Goal: Task Accomplishment & Management: Manage account settings

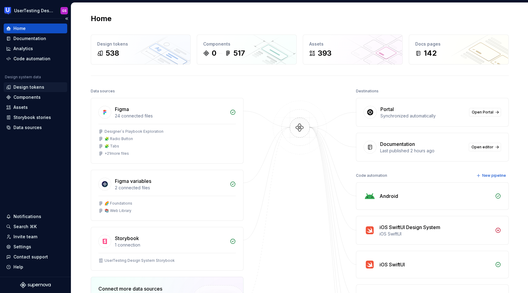
click at [25, 86] on div "Design tokens" at bounding box center [28, 87] width 31 height 6
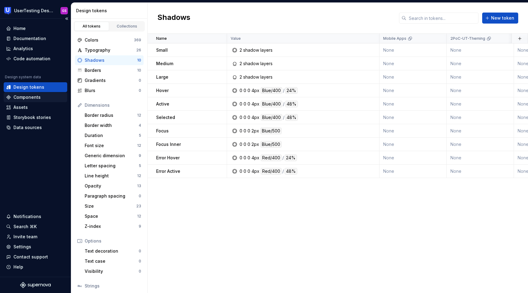
click at [33, 95] on div "Components" at bounding box center [26, 97] width 27 height 6
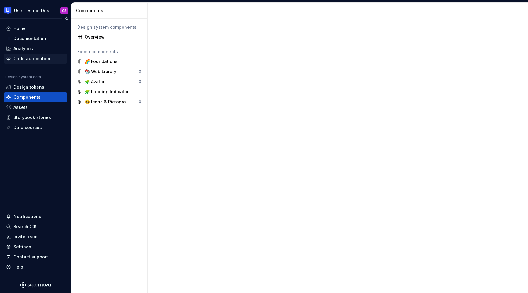
click at [34, 56] on div "Code automation" at bounding box center [31, 59] width 37 height 6
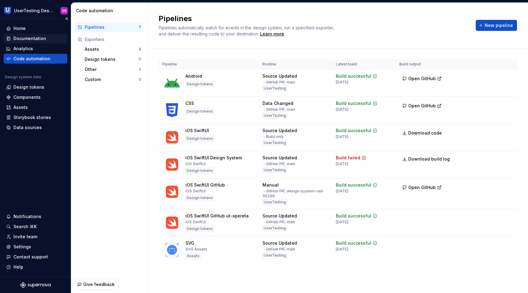
click at [43, 38] on div "Documentation" at bounding box center [29, 38] width 33 height 6
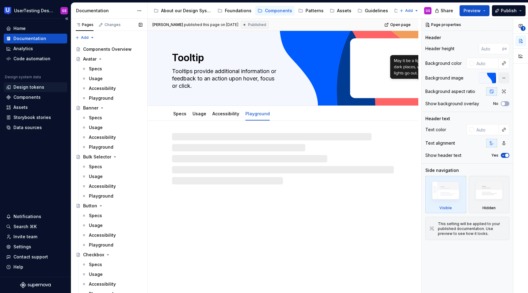
click at [33, 87] on div "Design tokens" at bounding box center [28, 87] width 31 height 6
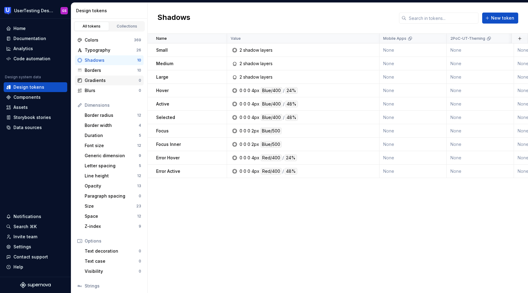
click at [105, 82] on div "Gradients" at bounding box center [112, 80] width 54 height 6
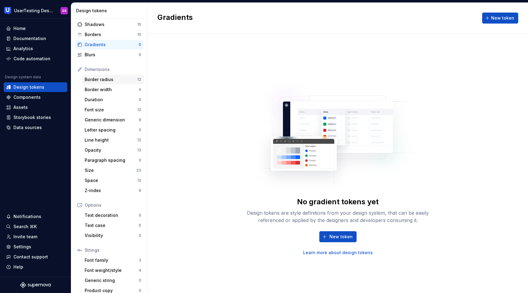
scroll to position [42, 0]
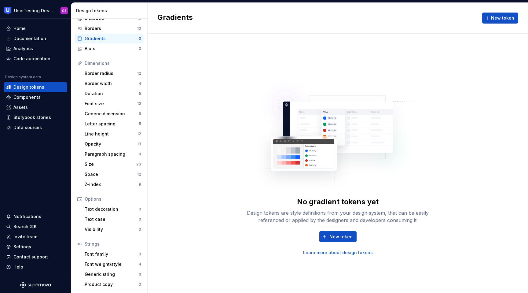
click at [205, 252] on div "No gradient tokens yet Design tokens are style definitions from your design sys…" at bounding box center [338, 163] width 380 height 259
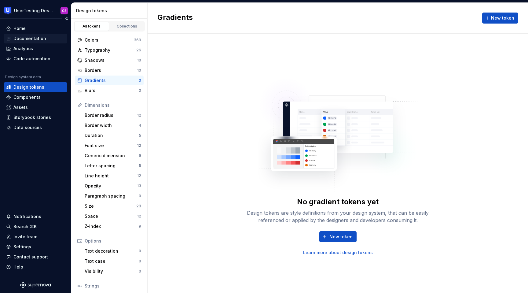
click at [40, 37] on div "Documentation" at bounding box center [29, 38] width 33 height 6
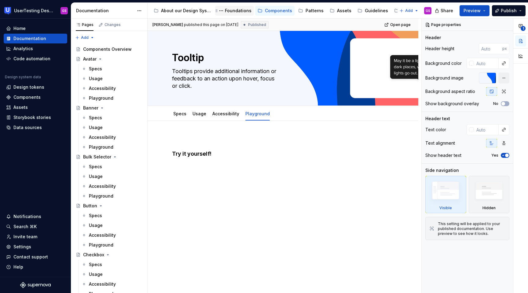
click at [233, 7] on div "Foundations" at bounding box center [234, 10] width 34 height 7
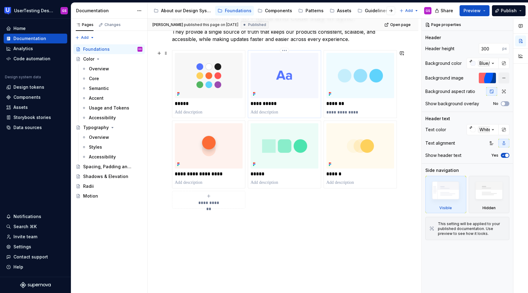
scroll to position [149, 0]
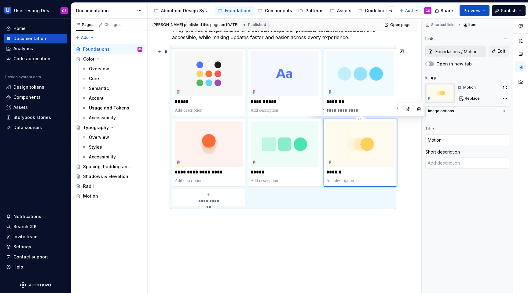
click at [353, 155] on img at bounding box center [360, 143] width 68 height 45
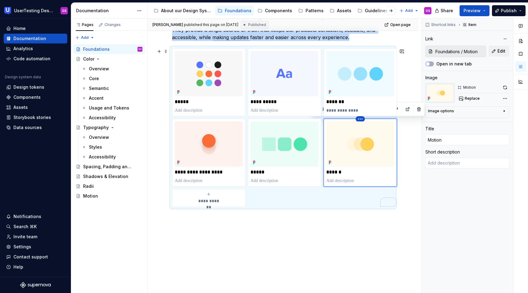
click at [360, 117] on html "UserTesting Design System GS Home Documentation Analytics Code automation Desig…" at bounding box center [264, 146] width 528 height 293
type textarea "*"
click at [348, 151] on html "UserTesting Design System GS Home Documentation Analytics Code automation Desig…" at bounding box center [264, 146] width 528 height 293
click at [32, 86] on div "Design tokens" at bounding box center [28, 87] width 31 height 6
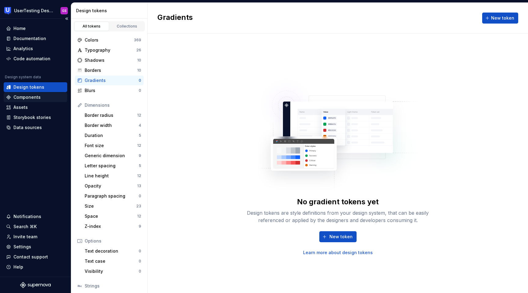
click at [32, 97] on div "Components" at bounding box center [26, 97] width 27 height 6
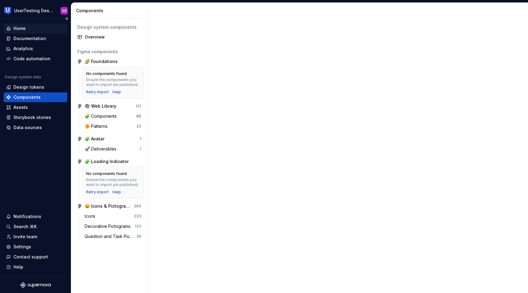
click at [32, 29] on div "Home" at bounding box center [35, 28] width 59 height 6
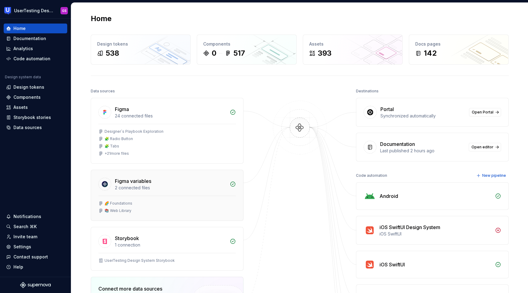
click at [177, 196] on div "🌈 Foundations 📚 Web Library" at bounding box center [167, 207] width 152 height 25
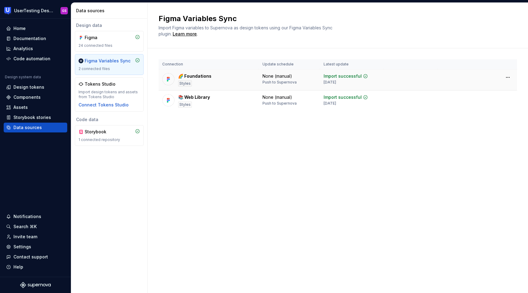
click at [221, 78] on div "🌈 Foundations Styles" at bounding box center [208, 79] width 93 height 13
click at [110, 38] on div "Figma" at bounding box center [99, 38] width 29 height 6
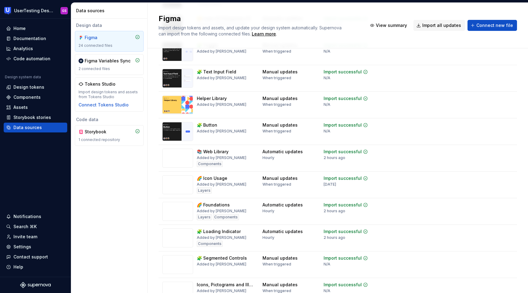
scroll to position [437, 0]
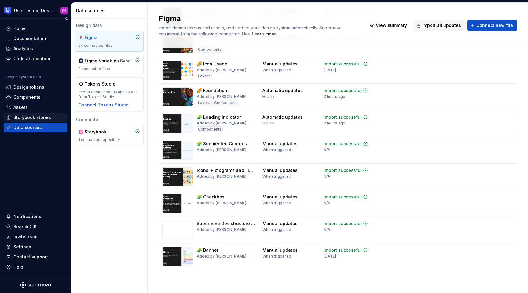
click at [22, 117] on div "Storybook stories" at bounding box center [32, 117] width 38 height 6
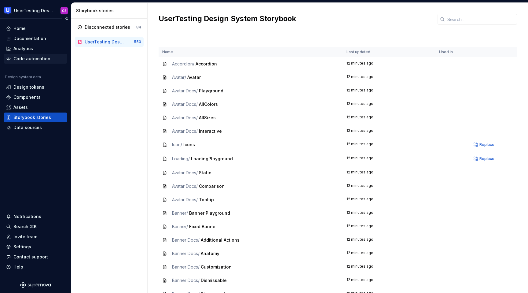
click at [36, 59] on div "Code automation" at bounding box center [31, 59] width 37 height 6
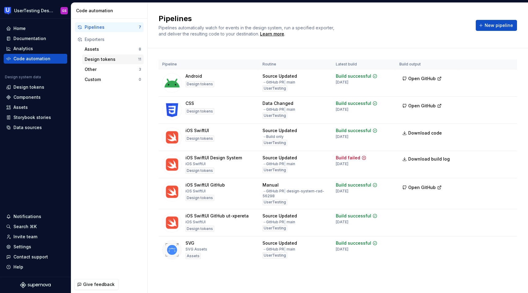
click at [96, 60] on div "Design tokens" at bounding box center [111, 59] width 53 height 6
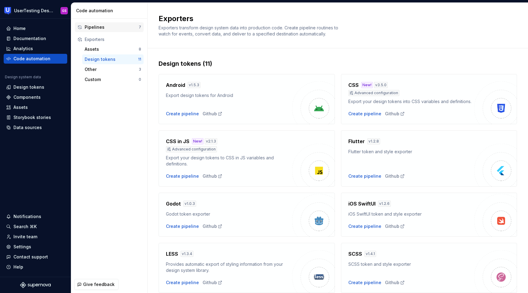
click at [91, 27] on div "Pipelines" at bounding box center [112, 27] width 54 height 6
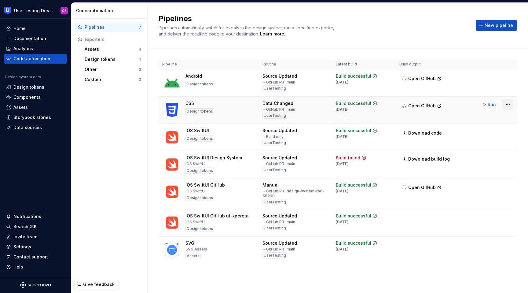
click at [506, 105] on html "UserTesting Design System GS Home Documentation Analytics Code automation Desig…" at bounding box center [264, 146] width 528 height 293
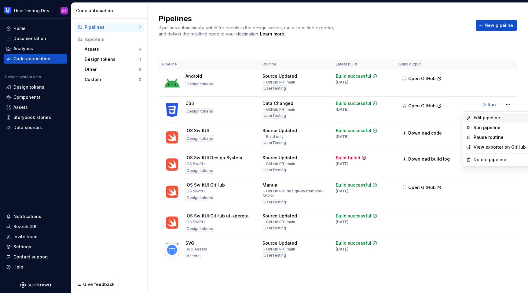
click at [490, 116] on div "Edit pipeline" at bounding box center [499, 118] width 52 height 6
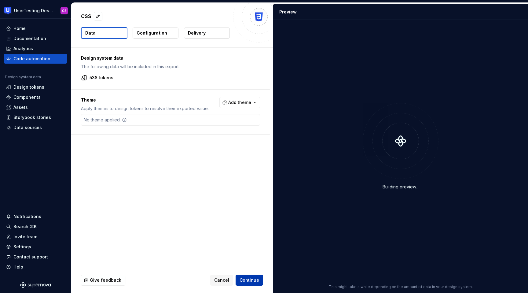
click at [253, 277] on span "Continue" at bounding box center [249, 280] width 20 height 6
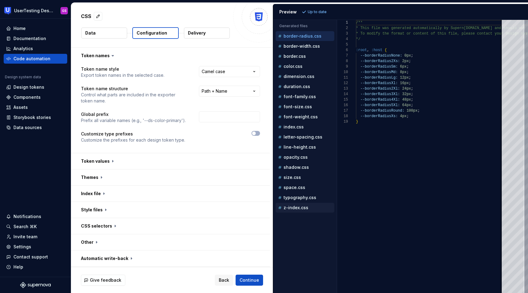
click at [300, 211] on div "z-index.css" at bounding box center [304, 207] width 59 height 10
click at [299, 78] on p "dimension.css" at bounding box center [298, 76] width 31 height 5
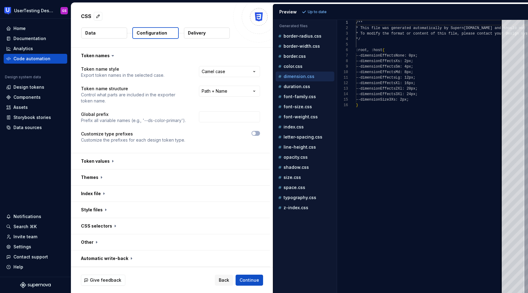
scroll to position [55, 0]
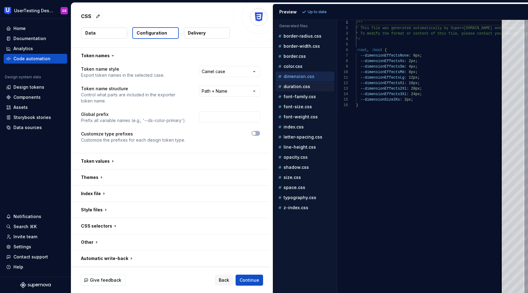
click at [300, 85] on p "duration.css" at bounding box center [296, 86] width 27 height 5
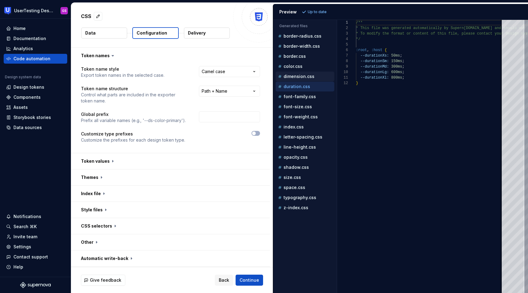
click at [301, 77] on p "dimension.css" at bounding box center [298, 76] width 31 height 5
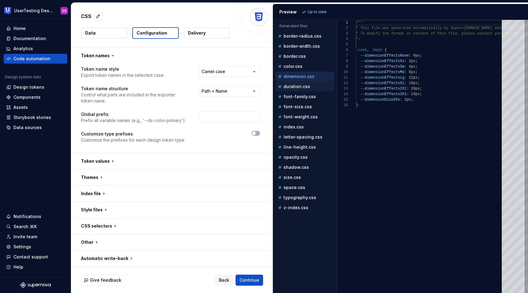
click at [301, 87] on p "duration.css" at bounding box center [296, 86] width 27 height 5
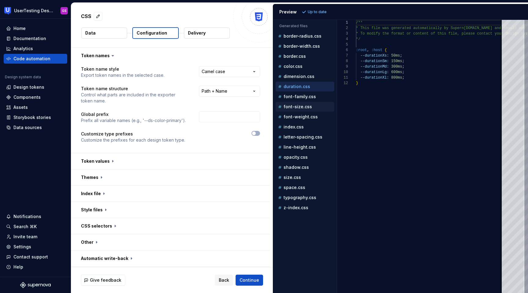
click at [300, 108] on p "font-size.css" at bounding box center [297, 106] width 28 height 5
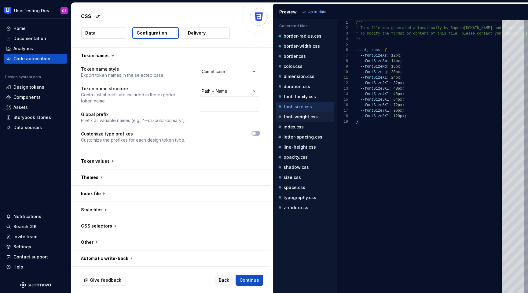
click at [298, 119] on p "font-weight.css" at bounding box center [300, 116] width 34 height 5
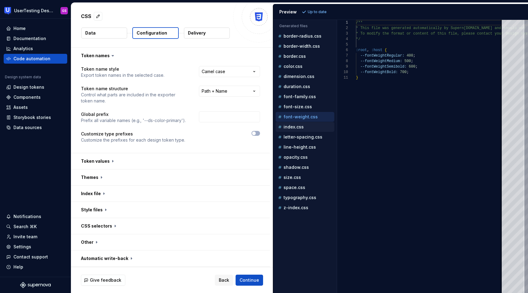
click at [297, 124] on p "index.css" at bounding box center [293, 126] width 20 height 5
type textarea "**********"
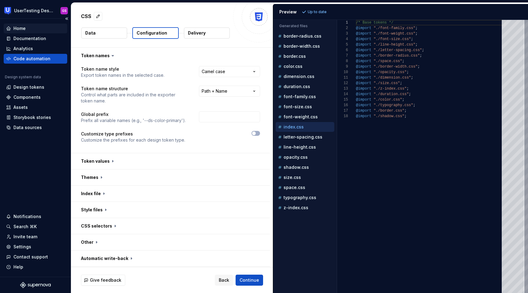
click at [18, 29] on div "Home" at bounding box center [19, 28] width 12 height 6
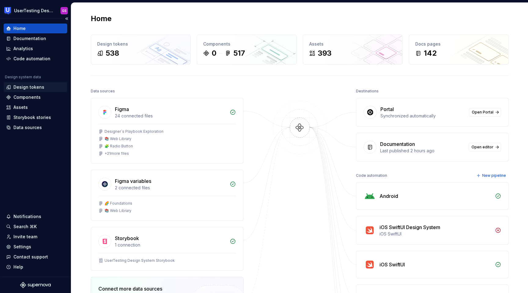
click at [37, 90] on div "Design tokens" at bounding box center [28, 87] width 31 height 6
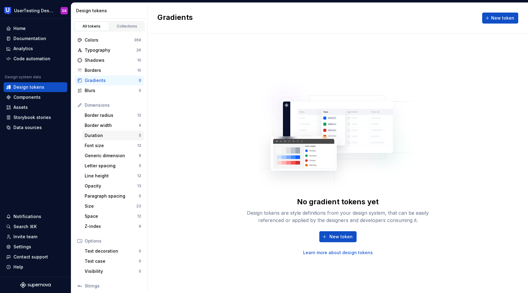
click at [108, 135] on div "Duration" at bounding box center [112, 135] width 54 height 6
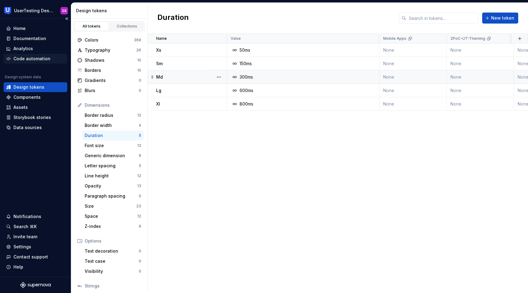
click at [22, 57] on div "Code automation" at bounding box center [31, 59] width 37 height 6
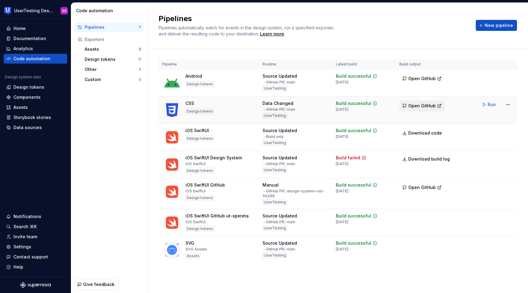
click at [430, 105] on span "Open GitHub" at bounding box center [421, 106] width 27 height 6
click at [485, 103] on button "Run" at bounding box center [489, 104] width 21 height 11
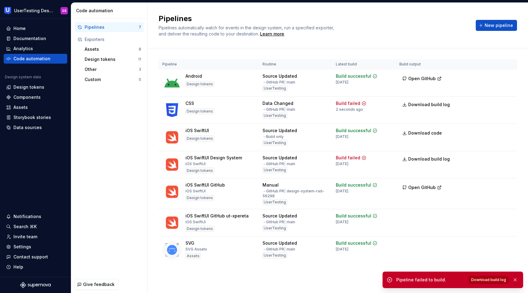
click at [492, 276] on button "Download build log" at bounding box center [488, 279] width 40 height 9
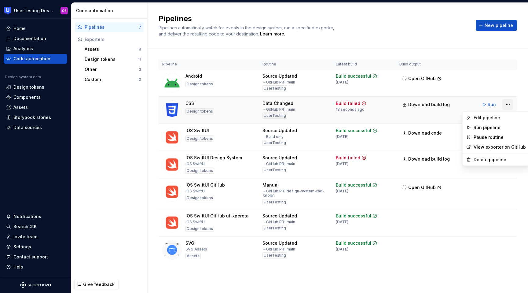
click at [510, 103] on html "UserTesting Design System GS Home Documentation Analytics Code automation Desig…" at bounding box center [264, 146] width 528 height 293
click at [491, 119] on div "Edit pipeline" at bounding box center [499, 118] width 52 height 6
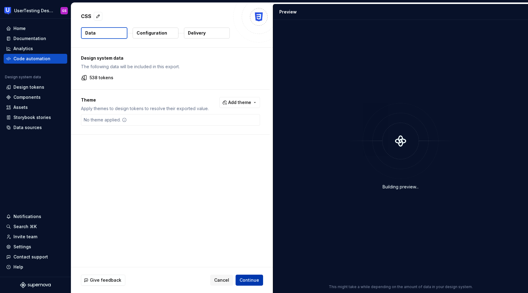
click at [249, 280] on span "Continue" at bounding box center [249, 280] width 20 height 6
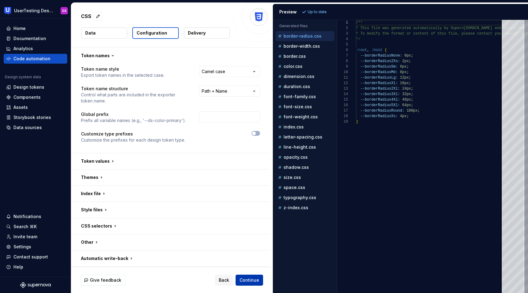
click at [246, 279] on span "Continue" at bounding box center [249, 280] width 20 height 6
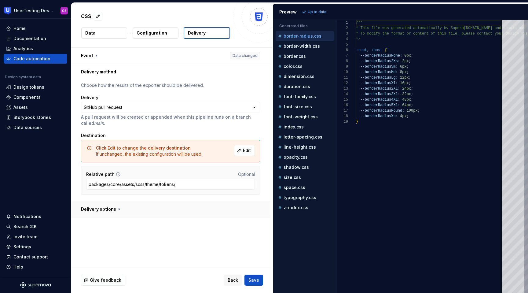
click at [121, 210] on button "button" at bounding box center [170, 209] width 199 height 16
type textarea "*"
click at [36, 56] on div "Code automation" at bounding box center [31, 59] width 37 height 6
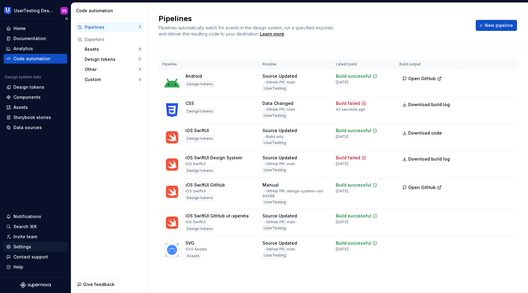
click at [23, 246] on div "Settings" at bounding box center [22, 246] width 18 height 6
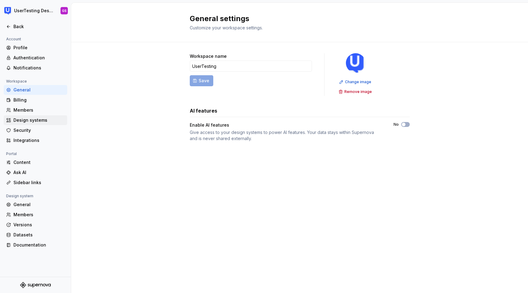
click at [31, 119] on div "Design systems" at bounding box center [38, 120] width 51 height 6
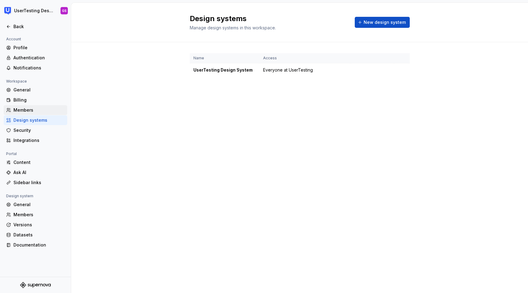
click at [32, 112] on div "Members" at bounding box center [38, 110] width 51 height 6
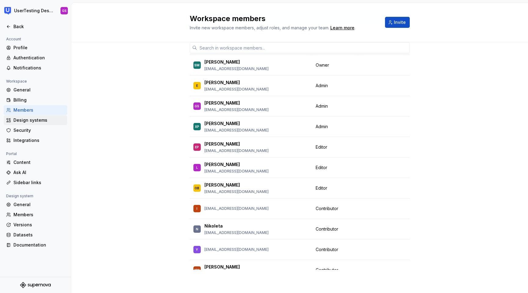
click at [27, 121] on div "Design systems" at bounding box center [38, 120] width 51 height 6
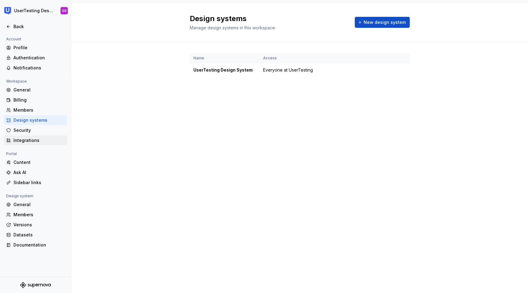
click at [23, 138] on div "Integrations" at bounding box center [38, 140] width 51 height 6
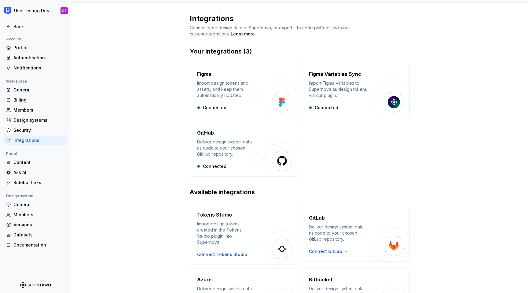
scroll to position [14, 0]
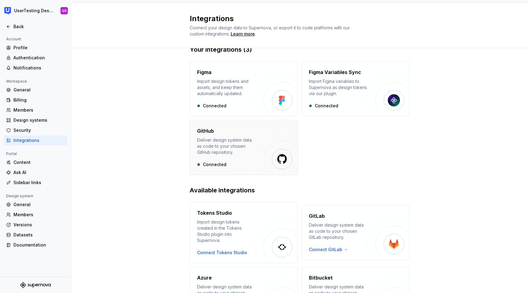
click at [251, 136] on div "GitHub Deliver design system data as code to your chosen GitHub repository." at bounding box center [226, 141] width 58 height 28
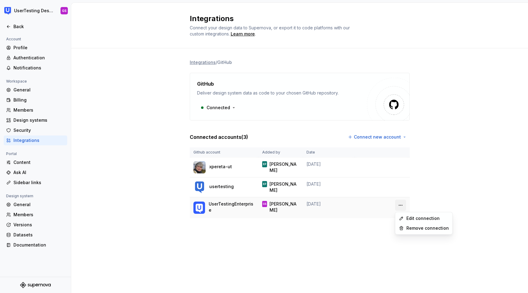
click at [401, 205] on html "UserTesting Design System GS Back Account Profile Authentication Notifications …" at bounding box center [264, 146] width 528 height 293
click at [429, 220] on div "Edit connection" at bounding box center [427, 218] width 42 height 6
click at [302, 259] on div "Integrations Connect your design data to Supernova, or export it to code platfo…" at bounding box center [299, 148] width 457 height 290
click at [23, 47] on div "Profile" at bounding box center [38, 48] width 51 height 6
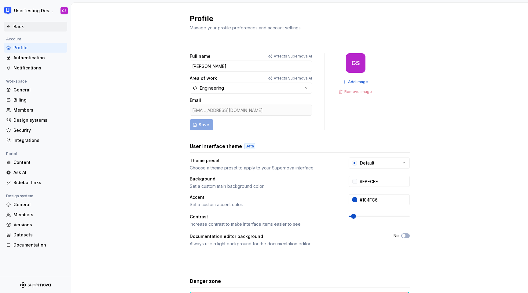
click at [19, 28] on div "Back" at bounding box center [38, 27] width 51 height 6
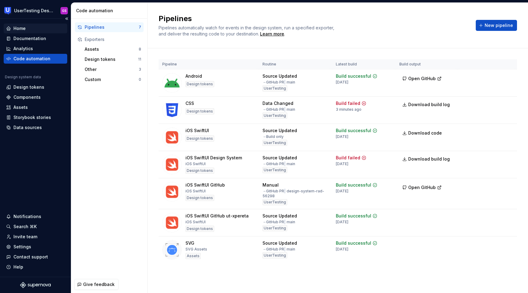
click at [23, 26] on div "Home" at bounding box center [19, 28] width 12 height 6
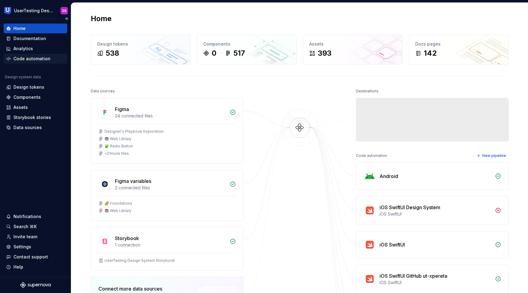
click at [36, 56] on div "Code automation" at bounding box center [31, 59] width 37 height 6
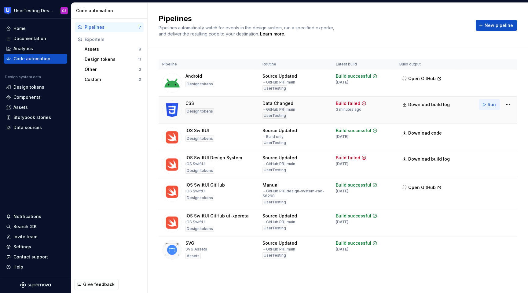
click at [487, 106] on button "Run" at bounding box center [489, 104] width 21 height 11
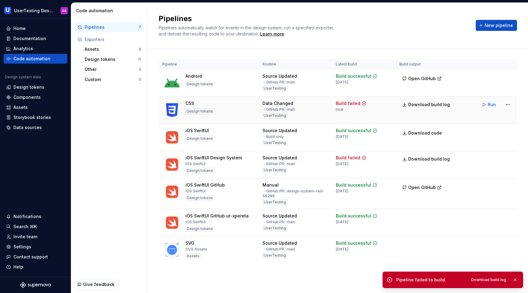
click at [290, 106] on div "Data Changed" at bounding box center [277, 103] width 31 height 6
click at [286, 103] on div "Data Changed" at bounding box center [277, 103] width 31 height 6
click at [509, 104] on html "UserTesting Design System GS Home Documentation Analytics Code automation Desig…" at bounding box center [264, 146] width 528 height 293
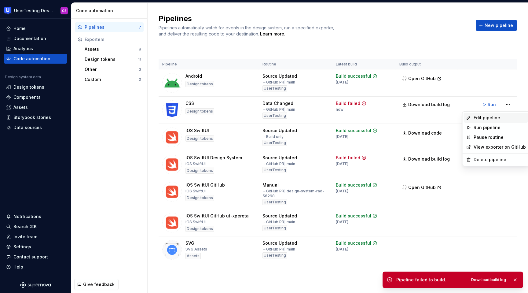
click at [495, 119] on div "Edit pipeline" at bounding box center [499, 118] width 52 height 6
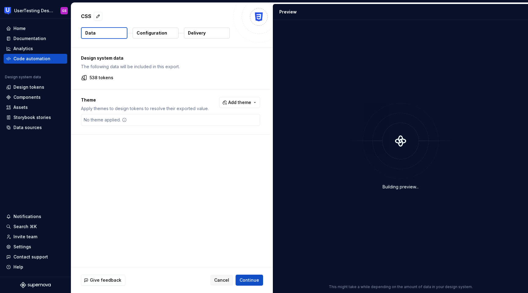
click at [161, 33] on p "Configuration" at bounding box center [152, 33] width 31 height 6
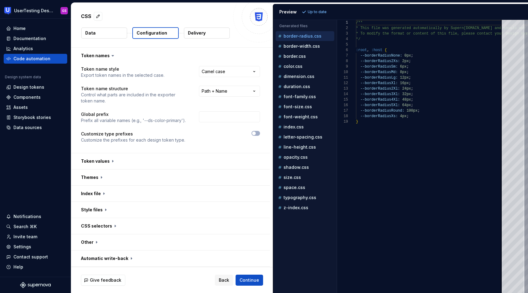
click at [204, 33] on p "Delivery" at bounding box center [197, 33] width 18 height 6
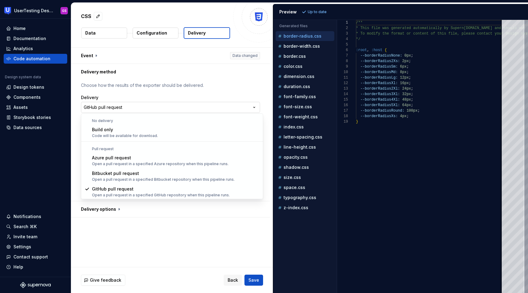
scroll to position [0, 0]
click at [209, 105] on html "**********" at bounding box center [264, 146] width 528 height 293
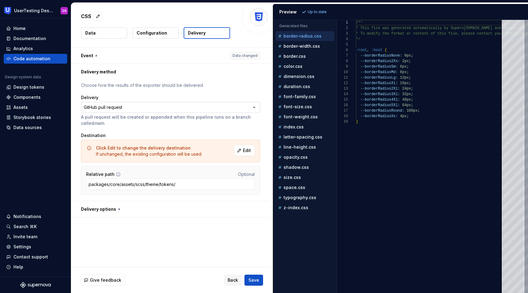
click at [209, 105] on html "**********" at bounding box center [264, 146] width 528 height 293
click at [235, 279] on span "Back" at bounding box center [233, 280] width 10 height 6
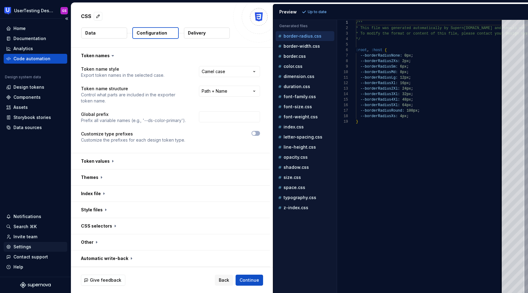
click at [26, 248] on div "Settings" at bounding box center [22, 246] width 18 height 6
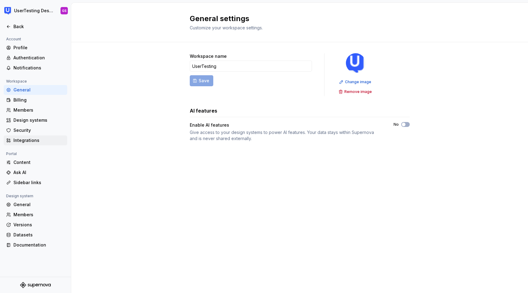
click at [26, 140] on div "Integrations" at bounding box center [38, 140] width 51 height 6
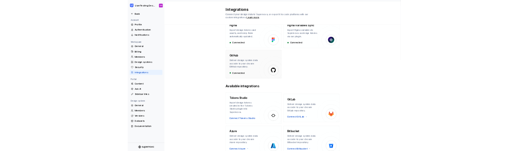
scroll to position [60, 0]
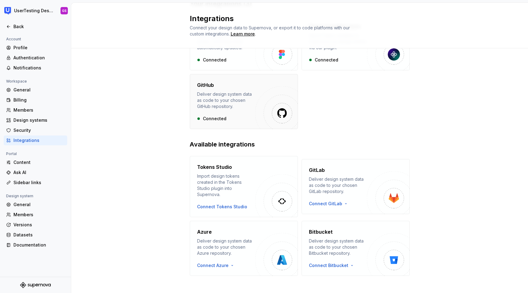
click at [261, 103] on img "button" at bounding box center [276, 107] width 43 height 43
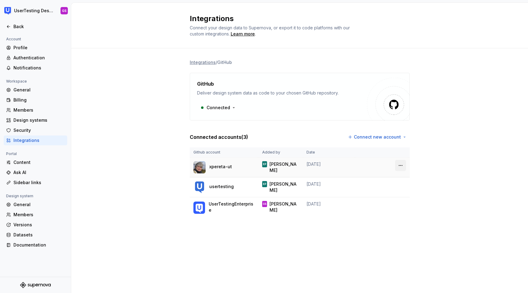
click at [400, 166] on html "UserTesting Design System GS Back Account Profile Authentication Notifications …" at bounding box center [264, 146] width 528 height 293
click at [374, 232] on html "UserTesting Design System GS Back Account Profile Authentication Notifications …" at bounding box center [264, 146] width 528 height 293
click at [398, 203] on html "UserTesting Design System GS Back Account Profile Authentication Notifications …" at bounding box center [264, 146] width 528 height 293
click at [415, 218] on div "Edit connection" at bounding box center [427, 218] width 42 height 6
click at [231, 206] on p "UserTestingEnterprise" at bounding box center [232, 207] width 46 height 12
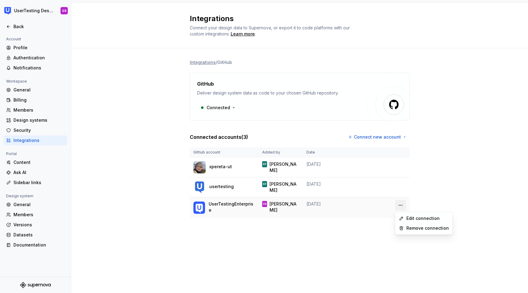
click at [399, 203] on html "UserTesting Design System GS Back Account Profile Authentication Notifications …" at bounding box center [264, 146] width 528 height 293
click at [377, 139] on html "UserTesting Design System GS Back Account Profile Authentication Notifications …" at bounding box center [264, 146] width 528 height 293
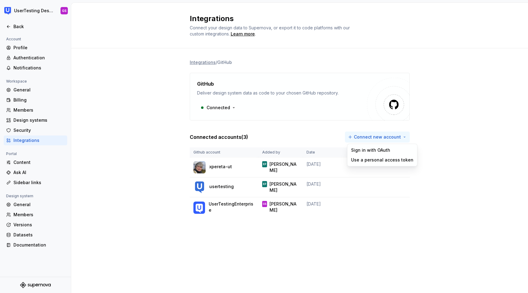
click at [377, 138] on html "UserTesting Design System GS Back Account Profile Authentication Notifications …" at bounding box center [264, 146] width 528 height 293
click at [371, 151] on div "Sign in with OAuth" at bounding box center [382, 150] width 62 height 6
click at [388, 136] on html "UserTesting Design System GS Back Account Profile Authentication Notifications …" at bounding box center [264, 146] width 528 height 293
click at [383, 159] on div "Use a personal access token" at bounding box center [382, 160] width 62 height 6
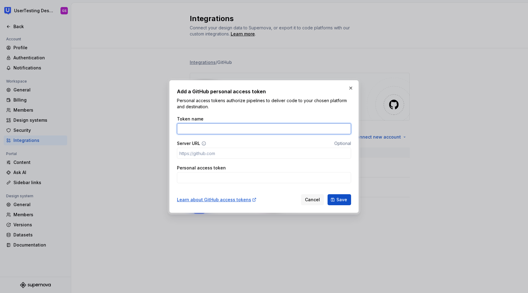
click at [249, 127] on input "Token name" at bounding box center [264, 128] width 174 height 11
click at [210, 173] on input "Personal access token" at bounding box center [264, 177] width 174 height 11
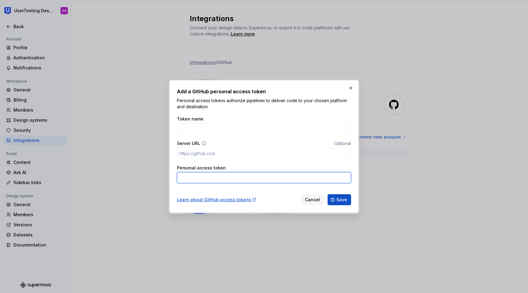
paste input "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"
type input "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"
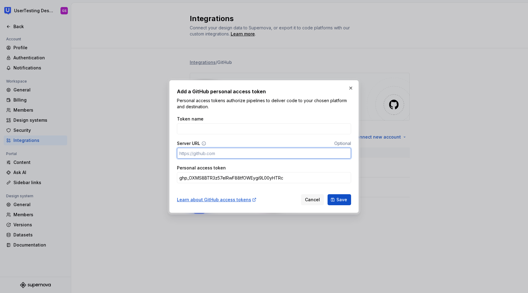
click at [241, 155] on input "Server URL" at bounding box center [264, 153] width 174 height 11
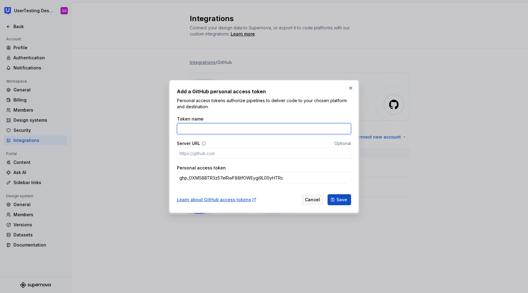
click at [242, 129] on input "Token name" at bounding box center [264, 128] width 174 height 11
type input "S"
type input "Github token"
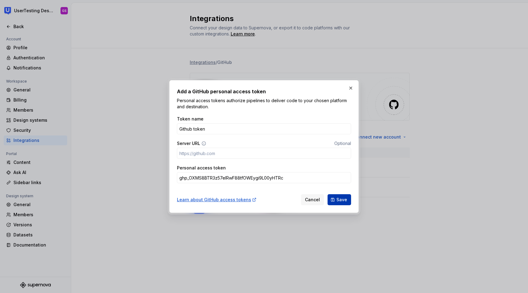
click at [338, 201] on span "Save" at bounding box center [341, 199] width 11 height 6
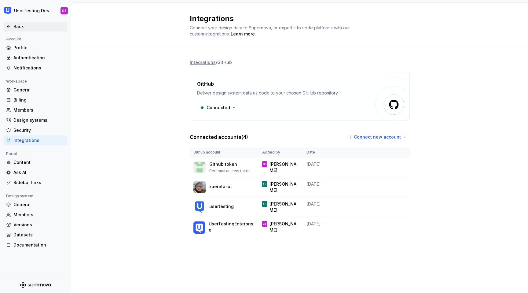
click at [18, 26] on div "Back" at bounding box center [38, 27] width 51 height 6
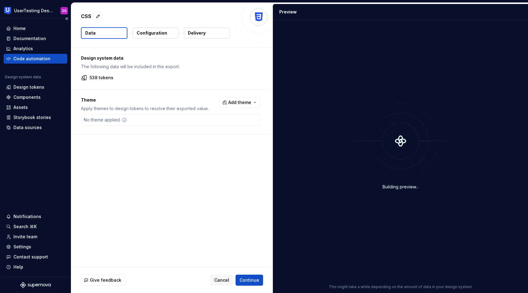
click at [26, 58] on div "Code automation" at bounding box center [31, 59] width 37 height 6
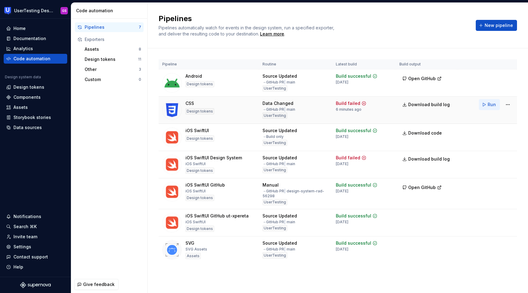
click at [488, 105] on span "Run" at bounding box center [491, 104] width 8 height 6
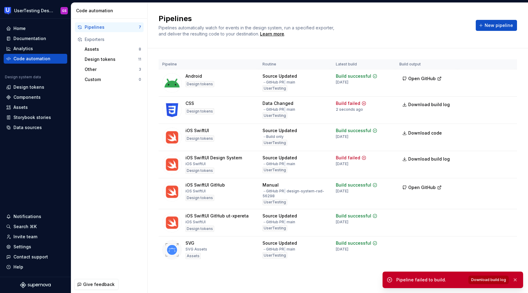
click at [476, 278] on span "Download build log" at bounding box center [488, 279] width 35 height 5
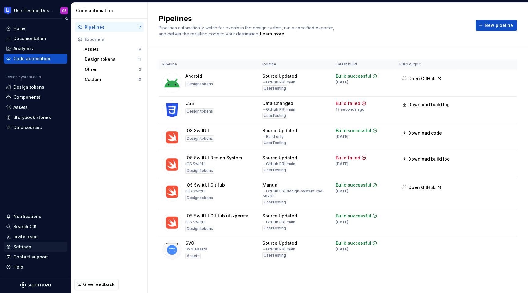
click at [24, 245] on div "Settings" at bounding box center [22, 246] width 18 height 6
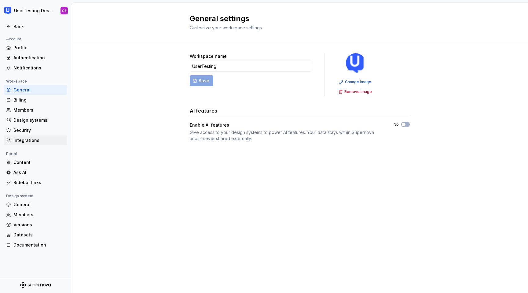
click at [30, 144] on div "Integrations" at bounding box center [36, 140] width 64 height 10
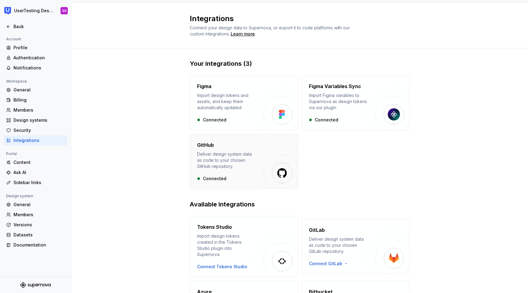
click at [230, 160] on div "Deliver design system data as code to your chosen GitHub repository." at bounding box center [226, 160] width 58 height 18
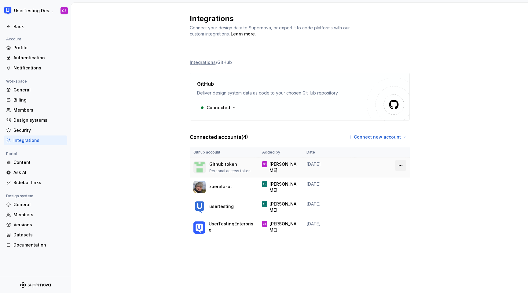
click at [399, 164] on html "UserTesting Design System GS Back Account Profile Authentication Notifications …" at bounding box center [264, 146] width 528 height 293
click at [381, 229] on html "UserTesting Design System GS Back Account Profile Authentication Notifications …" at bounding box center [264, 146] width 528 height 293
click at [399, 224] on html "UserTesting Design System GS Back Account Profile Authentication Notifications …" at bounding box center [264, 146] width 528 height 293
click at [417, 247] on div "Remove connection" at bounding box center [427, 248] width 42 height 6
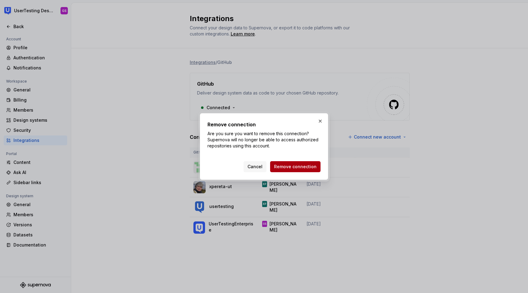
click at [300, 168] on span "Remove connection" at bounding box center [295, 166] width 42 height 6
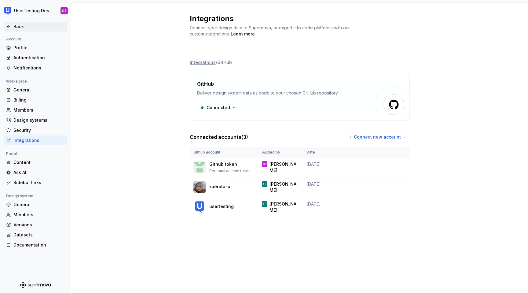
click at [15, 28] on div "Back" at bounding box center [38, 27] width 51 height 6
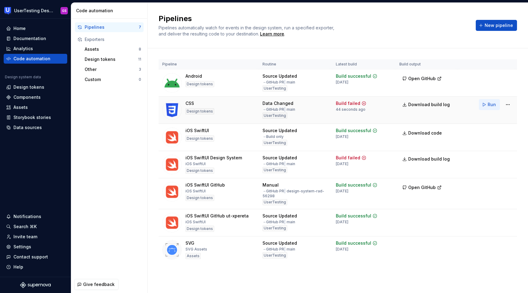
click at [483, 105] on button "Run" at bounding box center [489, 104] width 21 height 11
click at [32, 248] on div "Settings" at bounding box center [35, 246] width 59 height 6
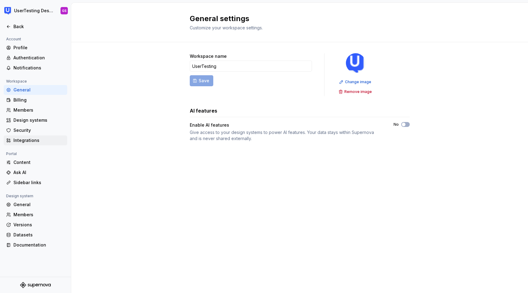
click at [28, 138] on div "Integrations" at bounding box center [38, 140] width 51 height 6
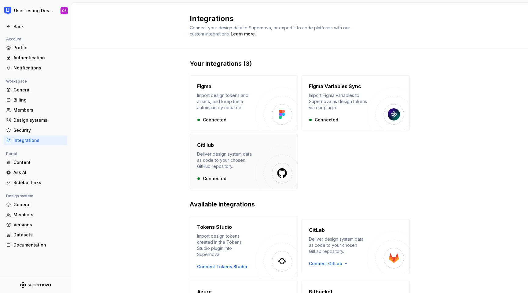
click at [264, 152] on img "button" at bounding box center [276, 167] width 43 height 43
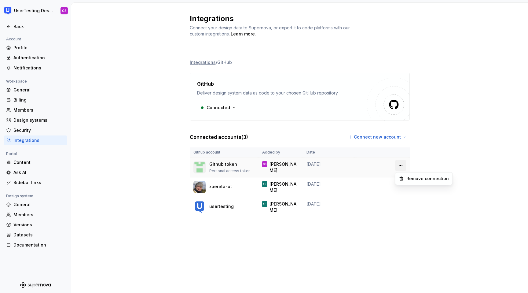
click at [400, 162] on html "UserTesting Design System GS Back Account Profile Authentication Notifications …" at bounding box center [264, 146] width 528 height 293
click at [417, 176] on div "Remove connection" at bounding box center [427, 178] width 42 height 6
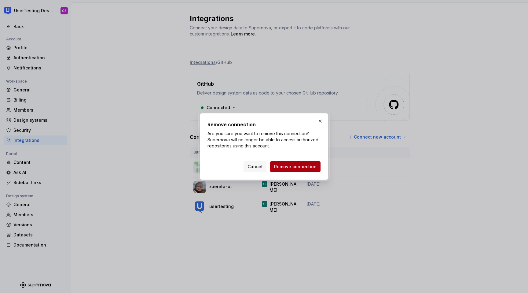
click at [298, 169] on span "Remove connection" at bounding box center [295, 166] width 42 height 6
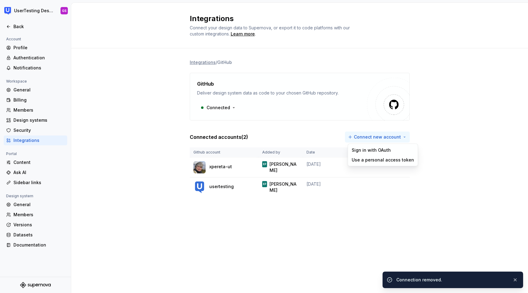
click at [365, 135] on html "UserTesting Design System GS Back Account Profile Authentication Notifications …" at bounding box center [264, 146] width 528 height 293
click at [370, 151] on div "Sign in with OAuth" at bounding box center [382, 150] width 62 height 6
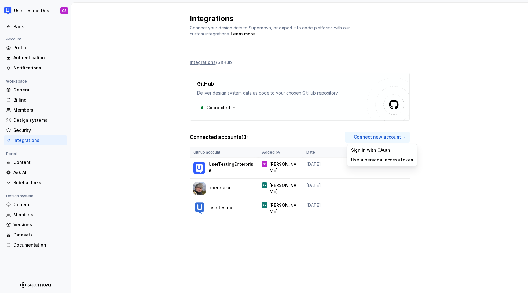
click at [369, 136] on html "UserTesting Design System GS Back Account Profile Authentication Notifications …" at bounding box center [264, 146] width 528 height 293
click at [363, 148] on div "Sign in with OAuth" at bounding box center [382, 150] width 62 height 6
click at [20, 25] on div "Back" at bounding box center [38, 27] width 51 height 6
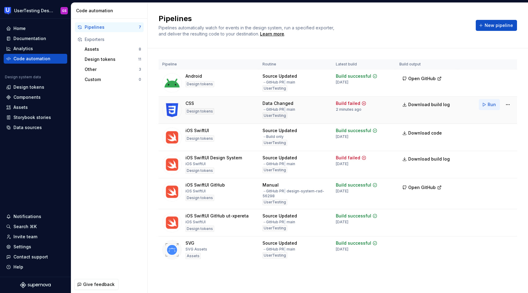
click at [489, 103] on span "Run" at bounding box center [491, 104] width 8 height 6
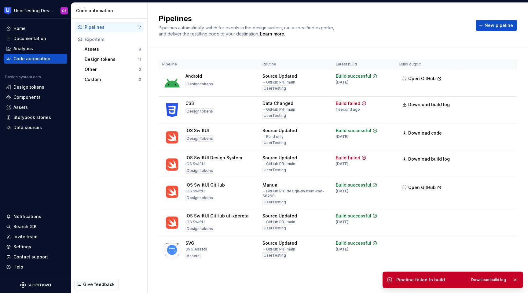
click at [406, 283] on div "Pipeline failed to build. Download build log" at bounding box center [457, 279] width 123 height 9
click at [390, 281] on icon at bounding box center [389, 279] width 6 height 6
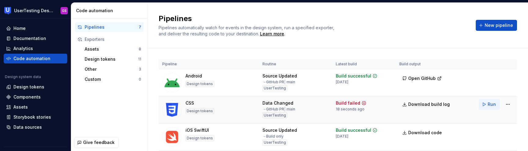
click at [484, 104] on button "Run" at bounding box center [489, 104] width 21 height 11
click at [363, 101] on icon at bounding box center [363, 103] width 5 height 5
click at [266, 107] on div "→ GitHub PR | main" at bounding box center [278, 109] width 33 height 5
click at [270, 112] on div "Data Changed → GitHub PR | main UserTesting" at bounding box center [278, 109] width 33 height 18
click at [294, 110] on div "→ GitHub PR | main" at bounding box center [278, 109] width 33 height 5
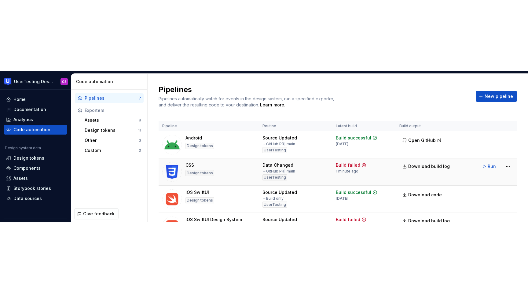
scroll to position [10, 0]
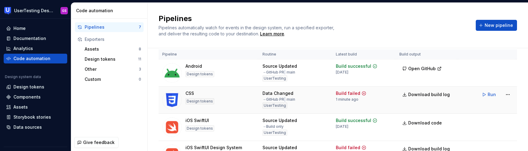
click at [272, 108] on div "UserTesting" at bounding box center [274, 106] width 25 height 6
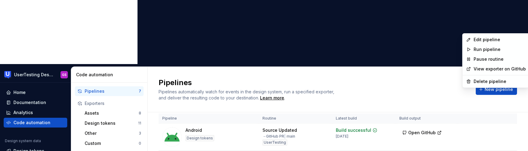
click at [504, 96] on html "UserTesting Design System GS Home Documentation Analytics Code automation Desig…" at bounding box center [264, 75] width 528 height 151
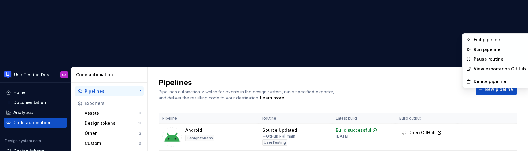
click at [493, 70] on link "View exporter on GitHub" at bounding box center [499, 69] width 52 height 6
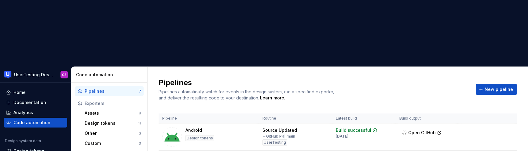
click at [506, 93] on html "UserTesting Design System GS Home Documentation Analytics Code automation Desig…" at bounding box center [264, 75] width 528 height 151
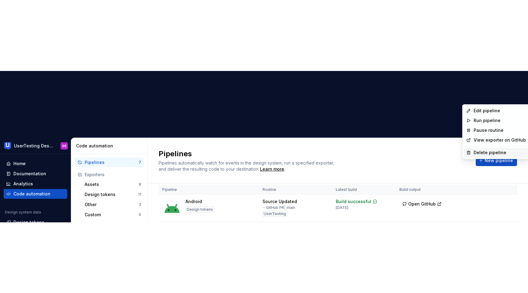
scroll to position [0, 0]
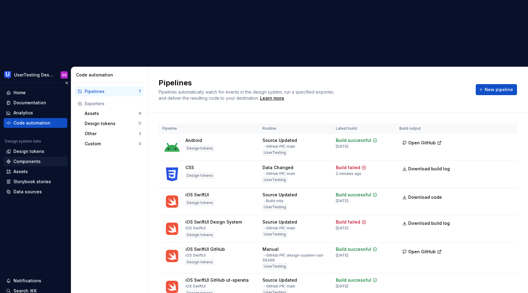
click at [33, 99] on html "UserTesting Design System GS Home Documentation Analytics Code automation Desig…" at bounding box center [264, 146] width 528 height 293
click at [30, 148] on div "Design tokens" at bounding box center [28, 151] width 31 height 6
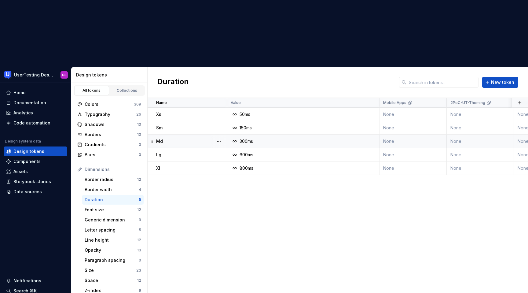
click at [236, 139] on icon at bounding box center [234, 141] width 5 height 5
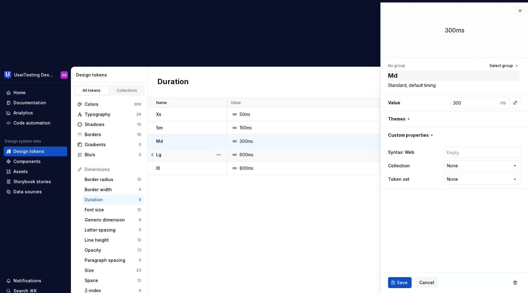
type textarea "*"
click at [521, 8] on button "button" at bounding box center [520, 10] width 9 height 9
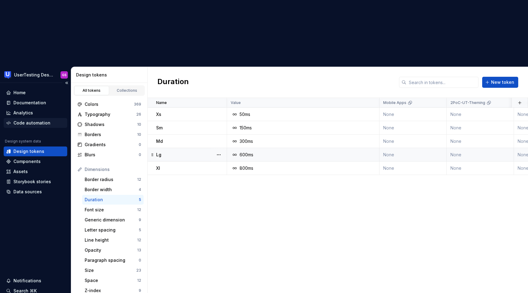
click at [29, 120] on div "Code automation" at bounding box center [31, 123] width 37 height 6
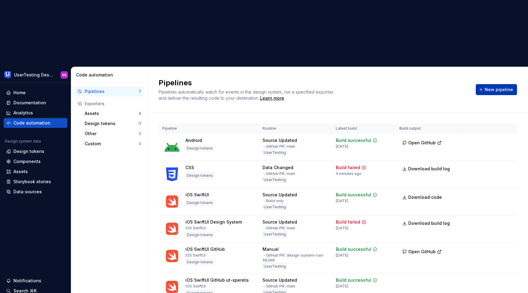
click at [496, 86] on span "New pipeline" at bounding box center [498, 89] width 28 height 6
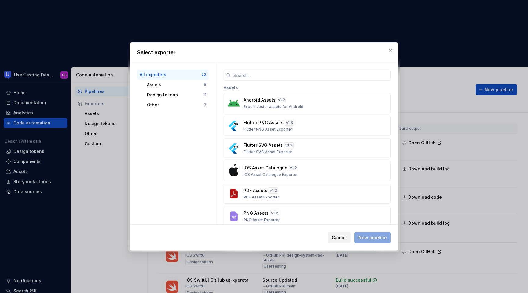
click at [341, 237] on span "Cancel" at bounding box center [339, 237] width 15 height 6
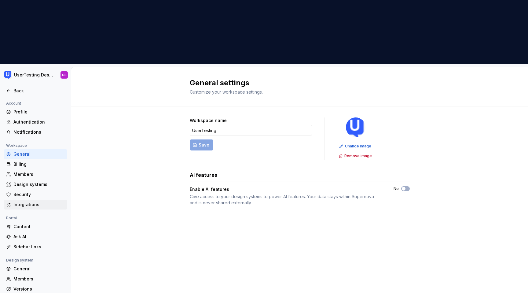
click at [28, 201] on div "Integrations" at bounding box center [38, 204] width 51 height 6
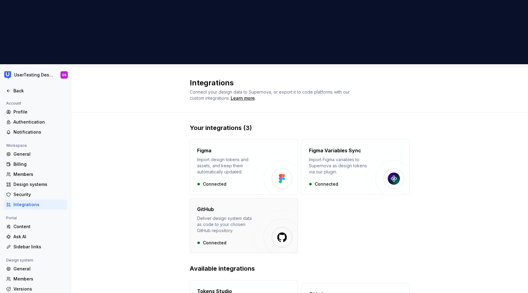
click at [223, 215] on div "Deliver design system data as code to your chosen GitHub repository." at bounding box center [226, 224] width 58 height 18
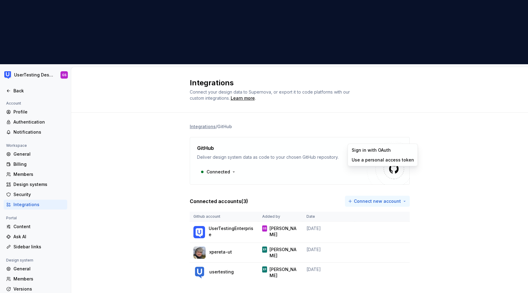
click at [388, 136] on html "UserTesting Design System GS Back Account Profile Authentication Notifications …" at bounding box center [264, 146] width 528 height 293
click at [370, 159] on div "Use a personal access token" at bounding box center [382, 160] width 62 height 6
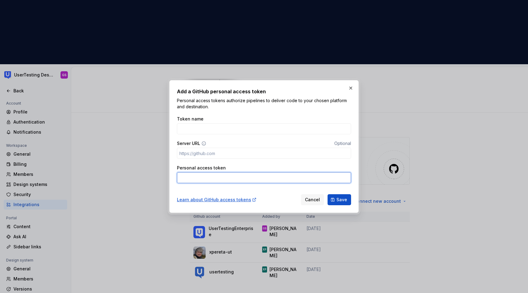
click at [237, 179] on input "Personal access token" at bounding box center [264, 177] width 174 height 11
paste input "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"
type input "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"
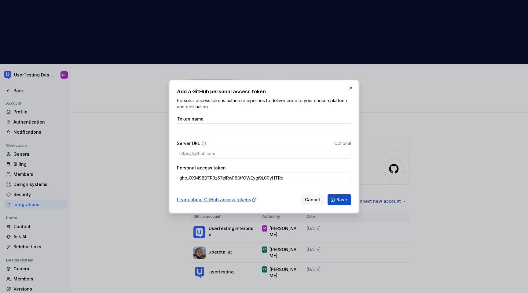
click at [208, 128] on input "Token name" at bounding box center [264, 128] width 174 height 11
type input "g"
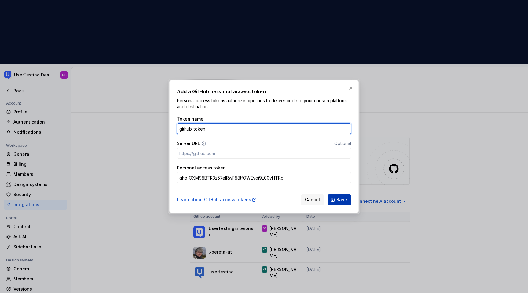
type input "github_token"
click at [337, 199] on span "Save" at bounding box center [341, 199] width 11 height 6
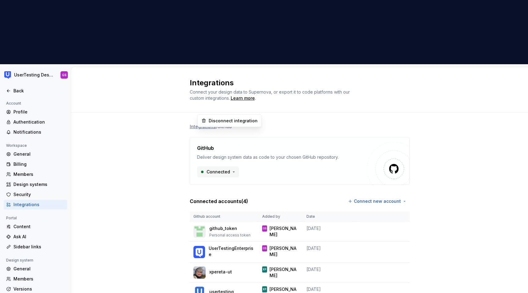
click at [226, 110] on html "UserTesting Design System GS Back Account Profile Authentication Notifications …" at bounding box center [264, 146] width 528 height 293
click at [227, 109] on html "UserTesting Design System GS Back Account Profile Authentication Notifications …" at bounding box center [264, 146] width 528 height 293
click at [210, 144] on h4 "GitHub" at bounding box center [205, 147] width 17 height 7
click at [201, 112] on div "Integrations / GitHub GitHub Deliver design system data as code to your chosen …" at bounding box center [300, 218] width 220 height 213
click at [387, 142] on img at bounding box center [388, 163] width 43 height 43
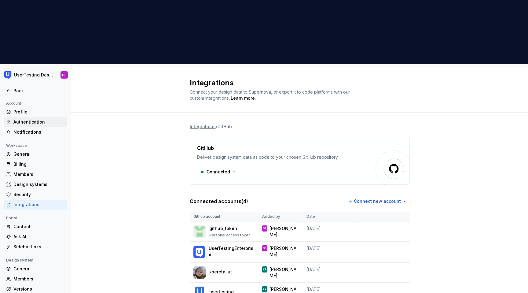
click at [26, 119] on div "Authentication" at bounding box center [38, 122] width 51 height 6
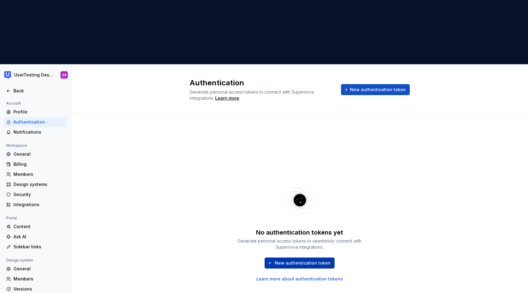
click at [294, 260] on span "New authentication token" at bounding box center [303, 263] width 56 height 6
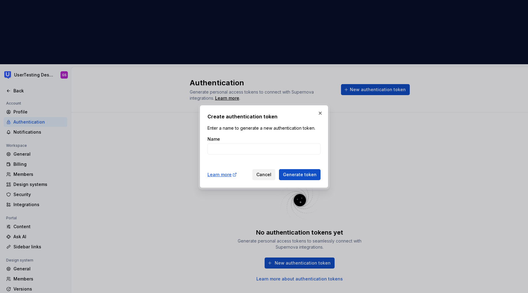
click at [268, 171] on button "Cancel" at bounding box center [263, 174] width 23 height 11
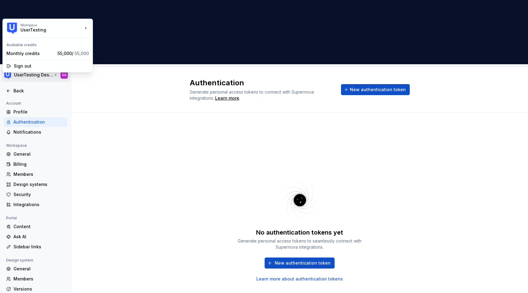
click at [9, 9] on html "UserTesting Design System GS Back Account Profile Authentication Notifications …" at bounding box center [264, 146] width 528 height 293
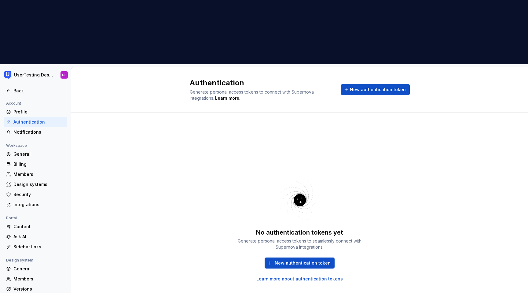
click at [145, 72] on html "UserTesting Design System GS Back Account Profile Authentication Notifications …" at bounding box center [264, 146] width 528 height 293
click at [13, 88] on div "Back" at bounding box center [35, 91] width 59 height 6
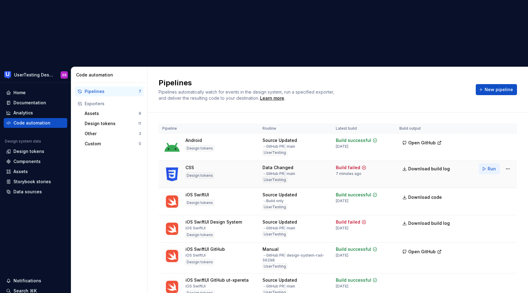
click at [485, 163] on button "Run" at bounding box center [489, 168] width 21 height 11
click at [348, 164] on div "In progress" at bounding box center [348, 167] width 24 height 6
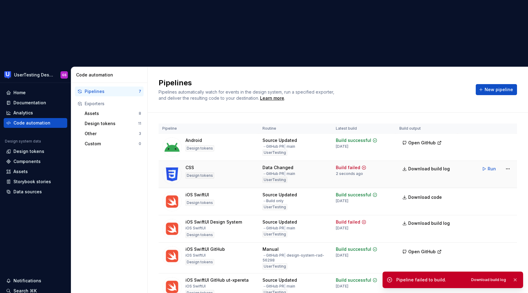
click at [258, 161] on td "CSS Design tokens" at bounding box center [209, 174] width 100 height 27
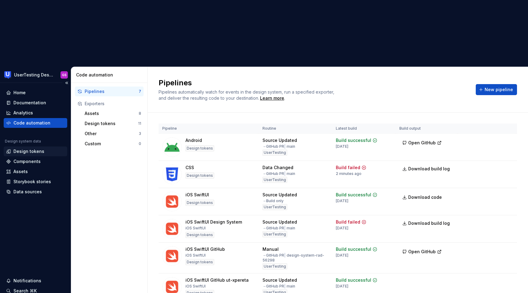
click at [27, 148] on div "Design tokens" at bounding box center [28, 151] width 31 height 6
